Goal: Check status: Check status

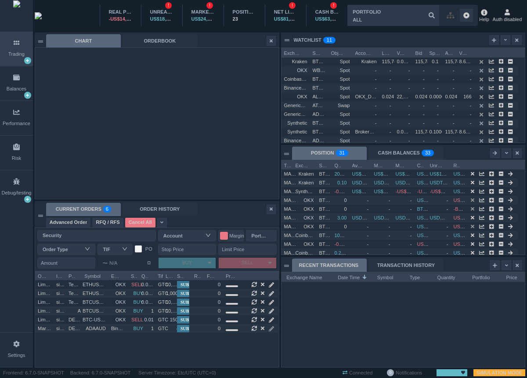
scroll to position [96, 243]
click at [154, 204] on div "ORDER HISTORY" at bounding box center [159, 209] width 75 height 13
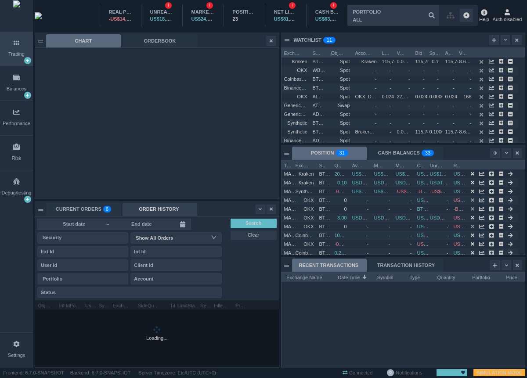
scroll to position [22, 46]
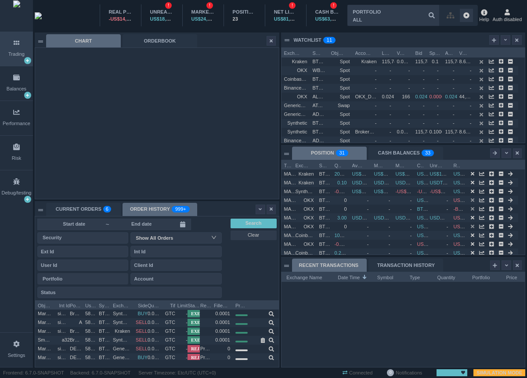
click at [150, 222] on input at bounding box center [141, 224] width 63 height 7
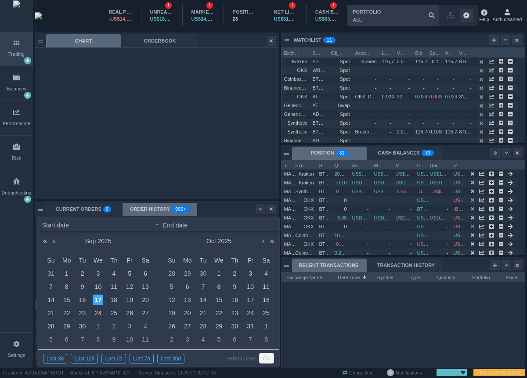
click at [265, 361] on link "Ok" at bounding box center [266, 358] width 15 height 11
click at [248, 359] on link "select time" at bounding box center [240, 358] width 29 height 17
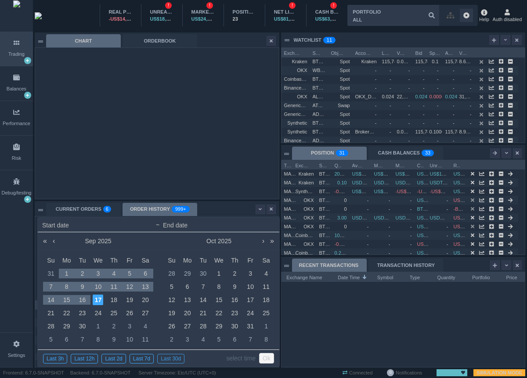
click at [178, 357] on div "Last 30d" at bounding box center [170, 359] width 27 height 10
type input "2025-08-19 00:00"
type input "2025-09-17 22:52"
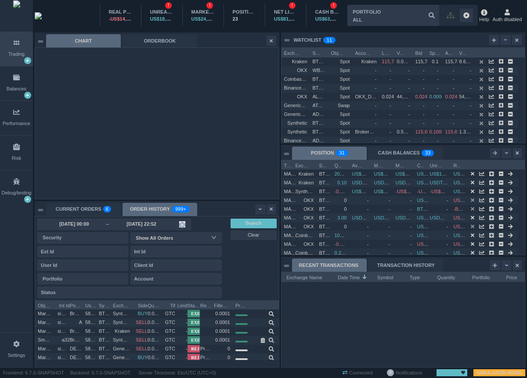
click at [168, 227] on input "2025-09-17 22:52" at bounding box center [141, 224] width 63 height 7
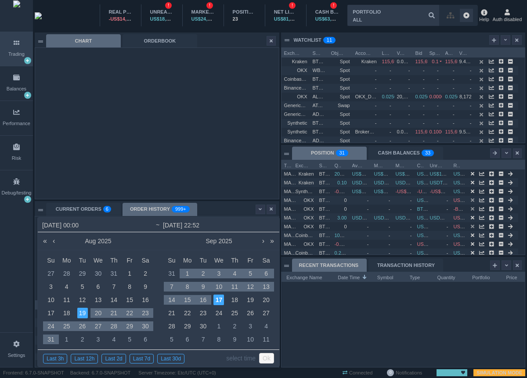
click at [243, 358] on link "select time" at bounding box center [240, 358] width 29 height 17
click at [264, 359] on link "Ok" at bounding box center [266, 358] width 15 height 11
click at [251, 360] on link "select time" at bounding box center [240, 358] width 29 height 17
click at [184, 360] on div "Last 30d" at bounding box center [170, 359] width 27 height 10
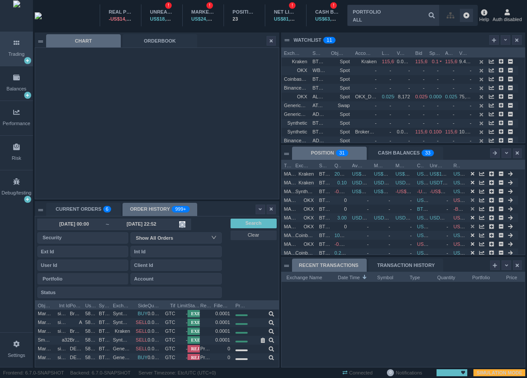
click at [160, 226] on input "2025-09-17 22:52" at bounding box center [141, 224] width 63 height 7
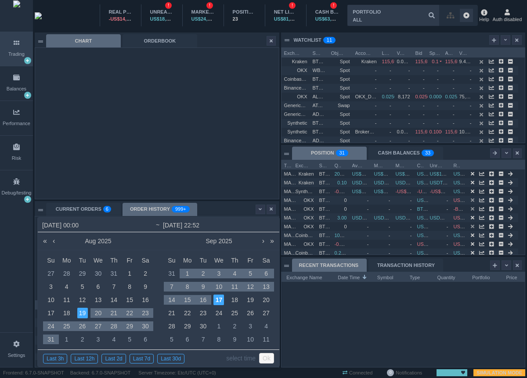
click at [219, 227] on input "2025-09-17 22:52" at bounding box center [219, 225] width 112 height 11
click at [121, 228] on input "2025-08-19 00:00" at bounding box center [98, 225] width 112 height 11
type input "2025-08-19 00:00"
click at [119, 298] on td "14" at bounding box center [114, 299] width 16 height 13
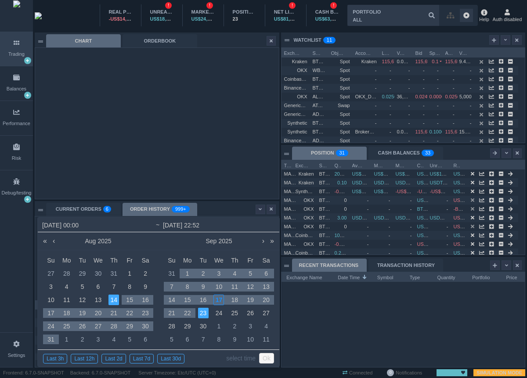
click at [201, 315] on div "23" at bounding box center [203, 313] width 11 height 11
type input "2025-08-14 00:00"
type input "2025-09-23 22:52"
type input "2025-08-14 00:00"
type input "2025-09-23 22:52"
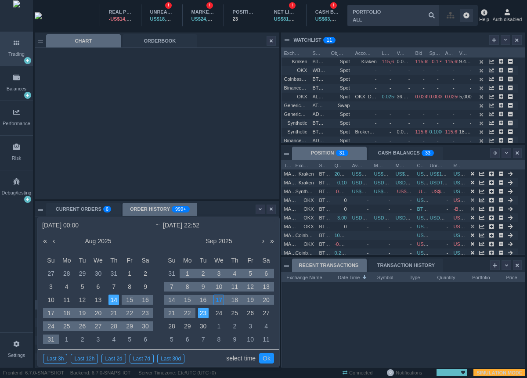
click at [240, 359] on link "select time" at bounding box center [240, 358] width 29 height 17
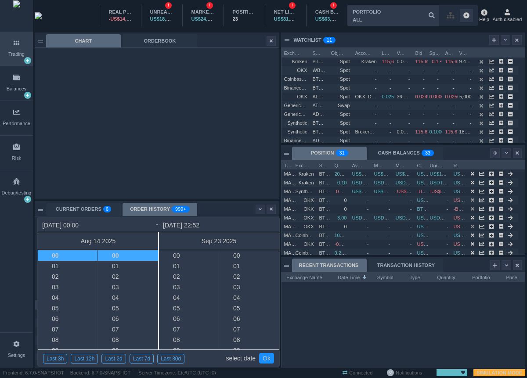
scroll to position [548, 0]
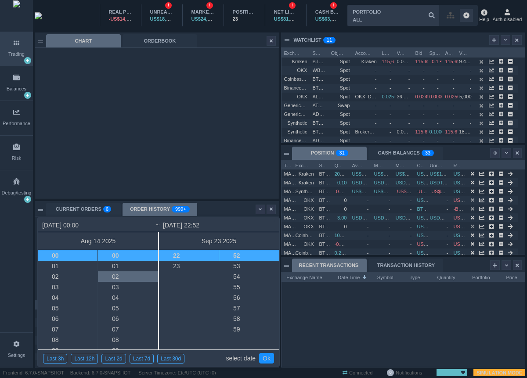
click at [115, 274] on li "02" at bounding box center [135, 276] width 74 height 11
type input "2025-08-14 00:02"
click at [123, 273] on li "04" at bounding box center [135, 276] width 74 height 11
type input "2025-08-14 00:04"
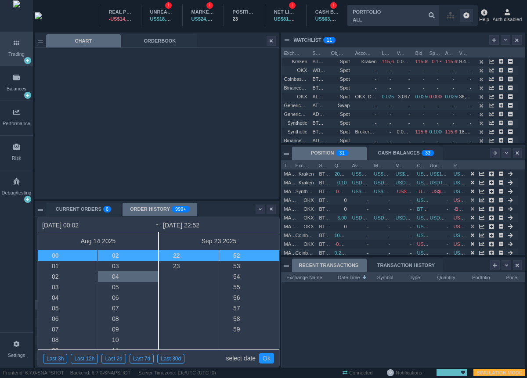
type input "2025-08-14 00:04"
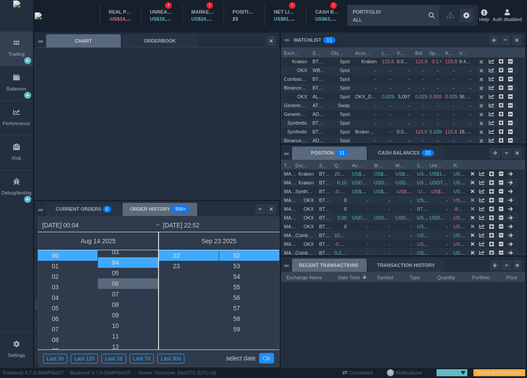
scroll to position [42, 0]
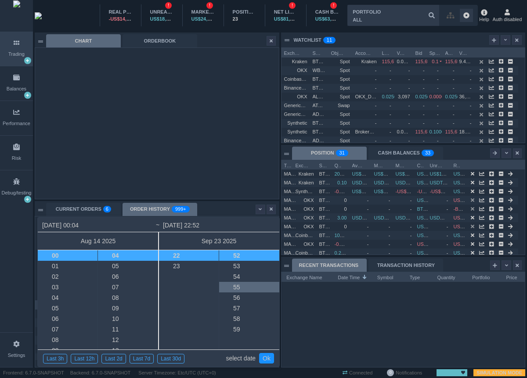
click at [235, 284] on li "55" at bounding box center [256, 287] width 74 height 11
type input "2025-09-23 22:55"
click at [239, 296] on li "59" at bounding box center [256, 297] width 74 height 11
type input "2025-09-23 22:59"
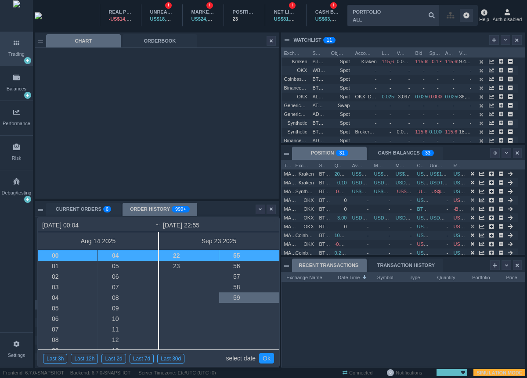
type input "2025-09-23 22:59"
click at [51, 287] on li "03" at bounding box center [75, 287] width 74 height 11
type input "2025-08-14 03:04"
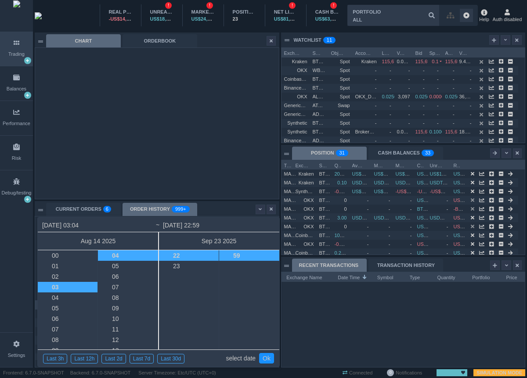
scroll to position [32, 0]
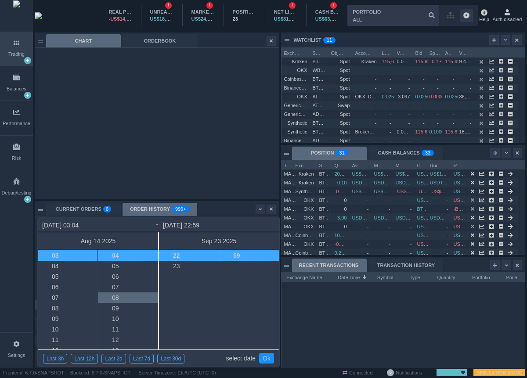
click at [130, 293] on li "08" at bounding box center [135, 297] width 74 height 11
type input "2025-08-14 03:08"
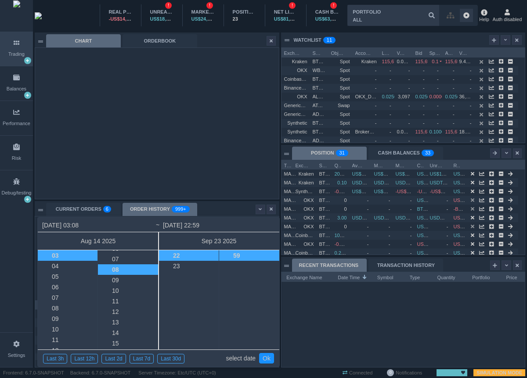
scroll to position [84, 0]
click at [268, 357] on link "Ok" at bounding box center [266, 358] width 15 height 11
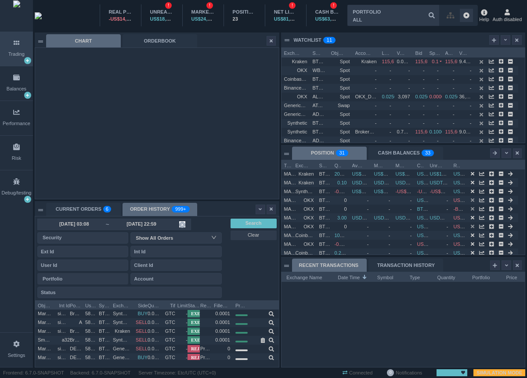
click at [163, 221] on input "2025-09-23 22:59" at bounding box center [141, 224] width 63 height 7
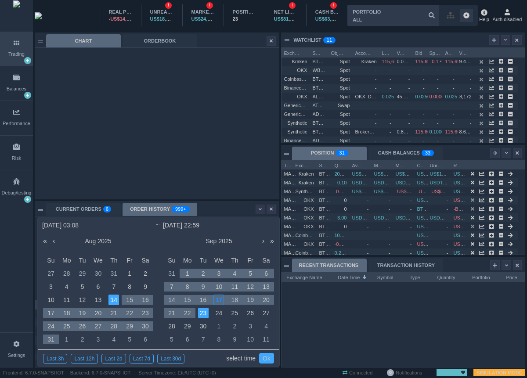
click at [266, 362] on link "Ok" at bounding box center [266, 358] width 15 height 11
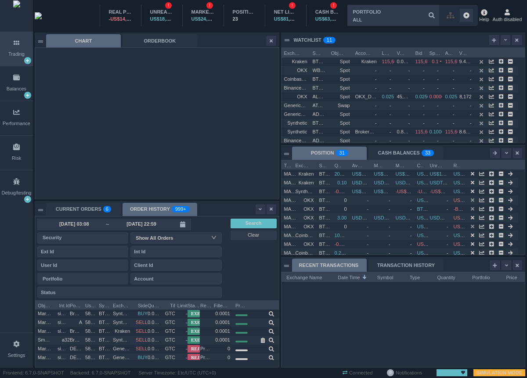
click at [242, 282] on div "2025-08-14 03:08 ~ 2025-09-23 22:59 Security Show All Orders Portfolio Account …" at bounding box center [157, 258] width 244 height 84
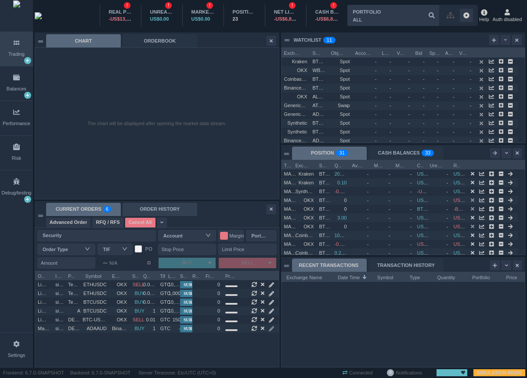
click at [149, 208] on div "ORDER HISTORY" at bounding box center [159, 209] width 75 height 13
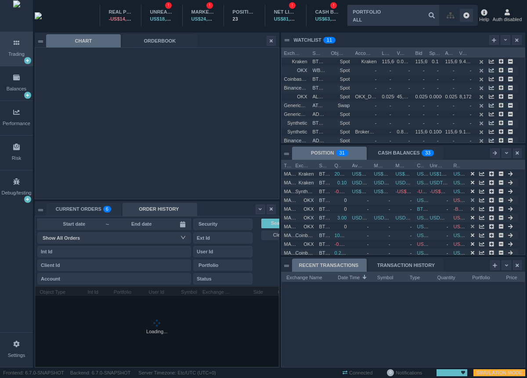
scroll to position [22, 46]
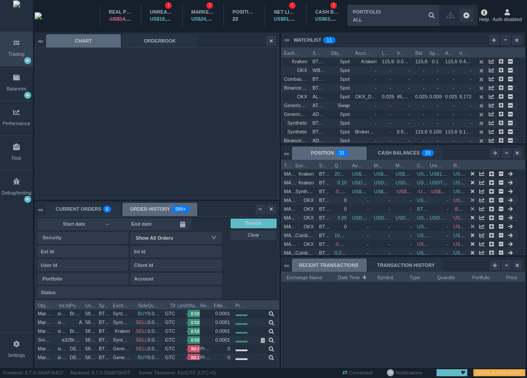
click at [151, 223] on input at bounding box center [141, 224] width 63 height 7
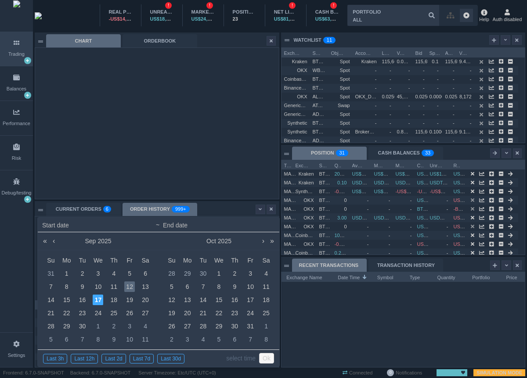
click at [128, 285] on div "12" at bounding box center [129, 286] width 11 height 11
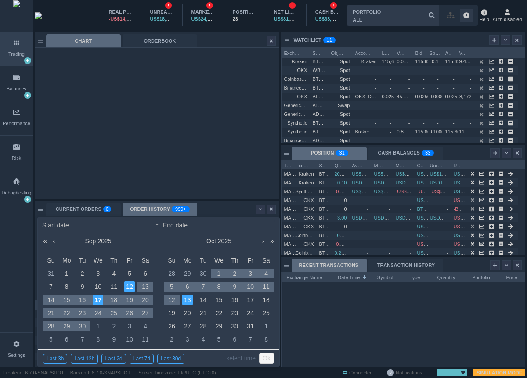
click at [190, 303] on div "13" at bounding box center [187, 299] width 11 height 11
type input "[DATE] 00:00"
type input "[DATE] 23:59"
type input "[DATE] 00:00"
type input "[DATE] 23:59"
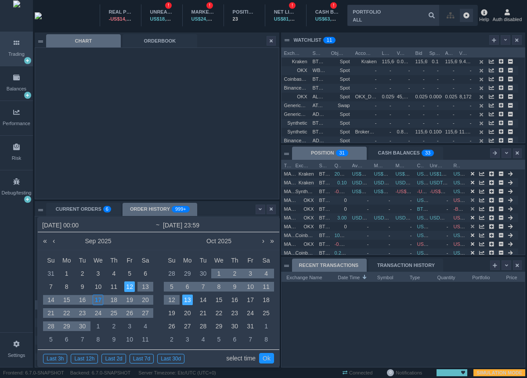
click at [237, 358] on link "select time" at bounding box center [240, 358] width 29 height 17
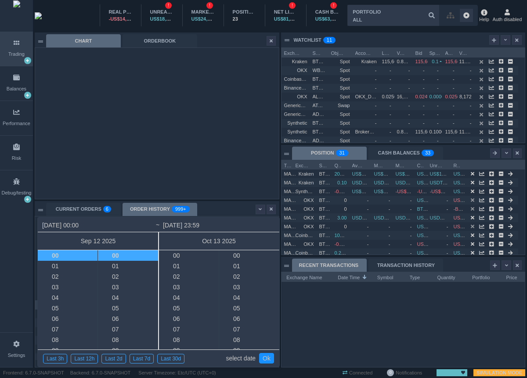
scroll to position [621, 0]
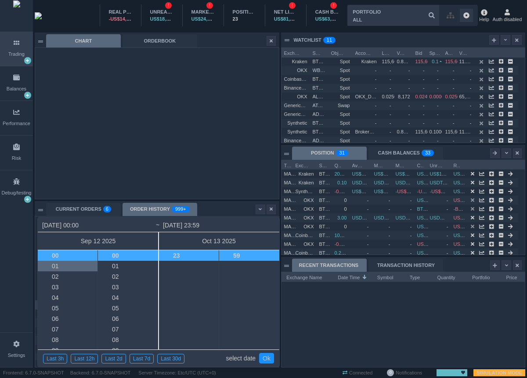
click at [72, 269] on li "01" at bounding box center [75, 266] width 74 height 11
type input "[DATE] 01:00"
click at [125, 288] on li "03" at bounding box center [135, 287] width 74 height 11
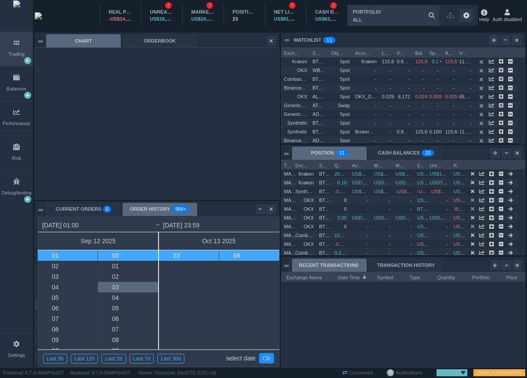
type input "[DATE] 01:03"
click at [219, 286] on div "00 01 02 03 04 05 06 07 08 09 10 11 12 13 14 15 16 17 18 19 20 21 22 23 24 25 2…" at bounding box center [249, 299] width 60 height 99
click at [199, 254] on li "23" at bounding box center [196, 255] width 74 height 11
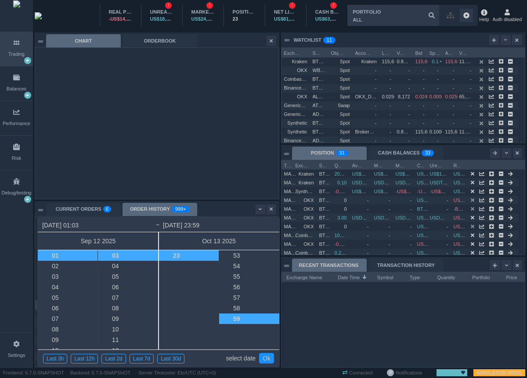
scroll to position [532, 0]
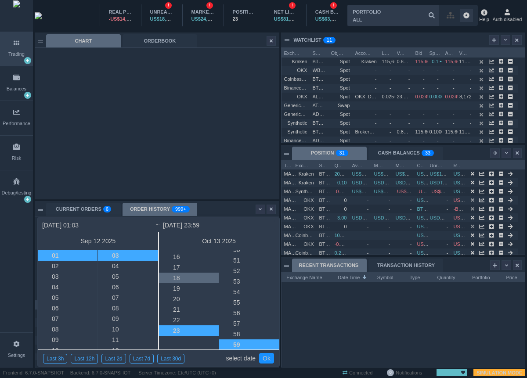
click at [201, 274] on li "18" at bounding box center [196, 278] width 74 height 11
type input "[DATE] 18:59"
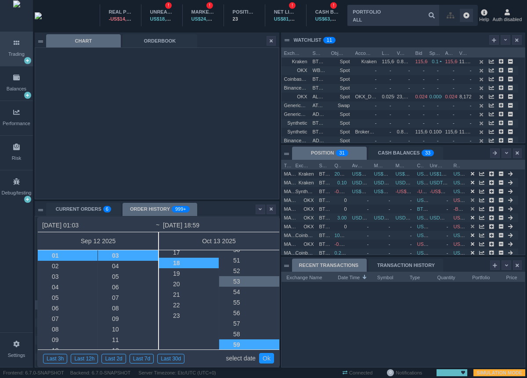
scroll to position [190, 0]
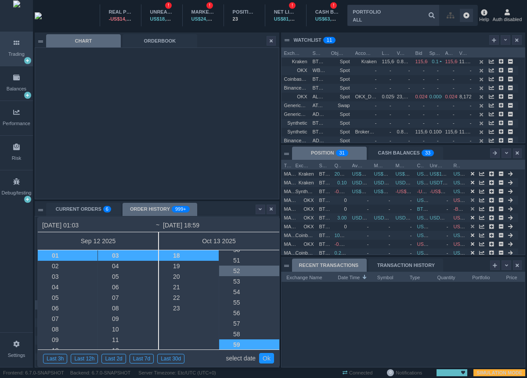
click at [248, 275] on li "52" at bounding box center [256, 271] width 74 height 11
type input "[DATE] 18:52"
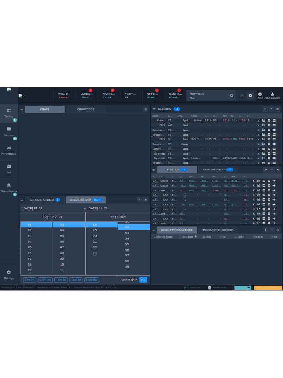
scroll to position [548, 0]
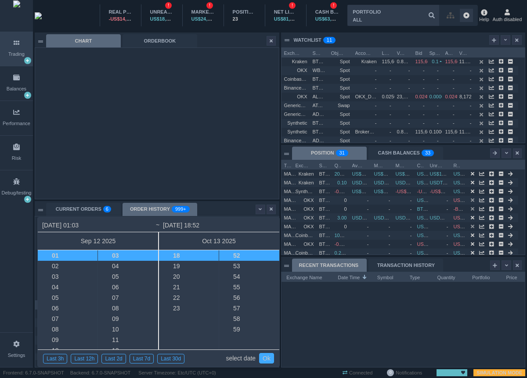
click at [270, 361] on link "Ok" at bounding box center [266, 358] width 15 height 11
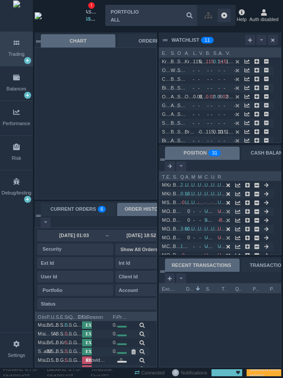
scroll to position [83, 122]
click at [102, 233] on input "[DATE] 01:03" at bounding box center [74, 235] width 63 height 7
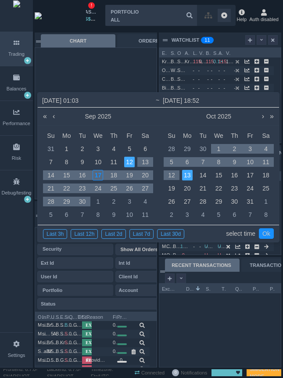
click at [235, 234] on link "select time" at bounding box center [240, 233] width 29 height 17
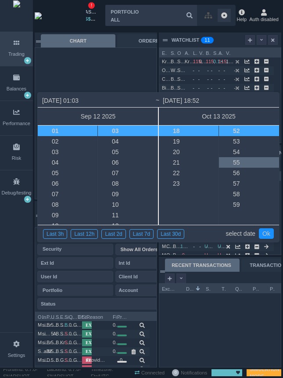
click at [242, 164] on li "55" at bounding box center [256, 162] width 74 height 11
type input "[DATE] 18:55"
click at [264, 234] on link "Ok" at bounding box center [266, 233] width 15 height 11
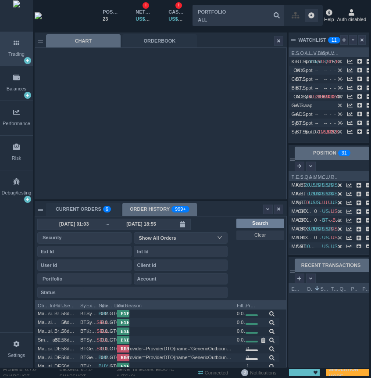
click at [266, 223] on span "Search" at bounding box center [260, 222] width 16 height 7
